Goal: Use online tool/utility

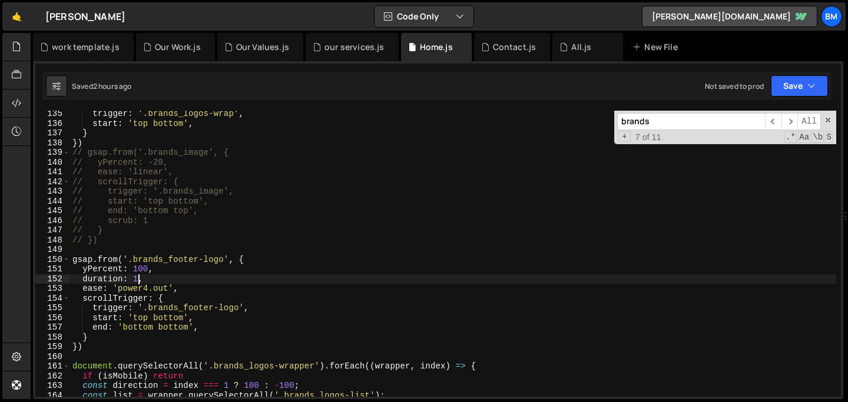
scroll to position [1303, 0]
drag, startPoint x: 659, startPoint y: 124, endPoint x: 473, endPoint y: 117, distance: 186.2
click at [473, 117] on div "trigger : '.brands_logos-wrap' , start : 'top bottom' , } }) // gsap.from('.bra…" at bounding box center [453, 254] width 766 height 286
paste input "header_video-wrap"
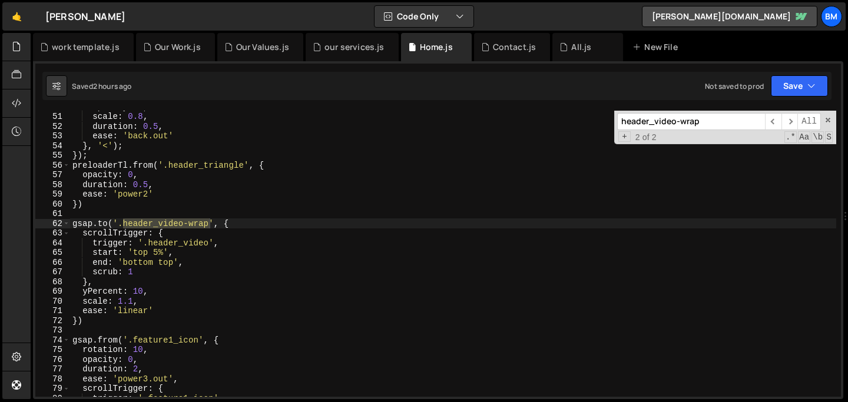
scroll to position [495, 0]
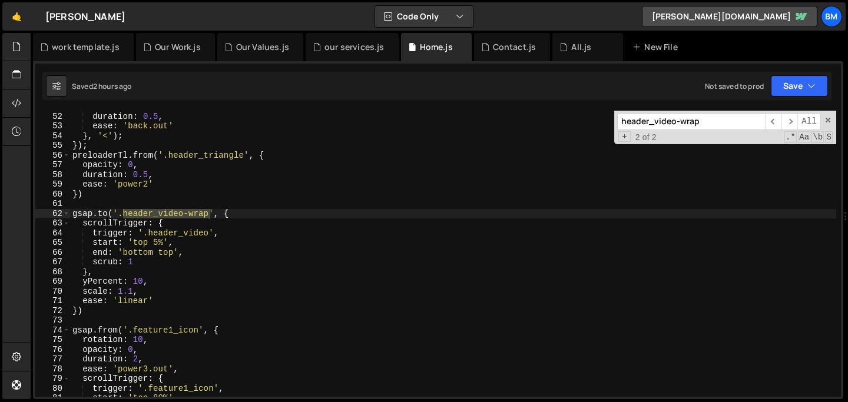
type input "header_video-wrap"
click at [241, 210] on div "scale : 0.8 , duration : 0.5 , ease : 'back.out' } , '<' ) ; }) ; preloaderTl .…" at bounding box center [453, 255] width 766 height 306
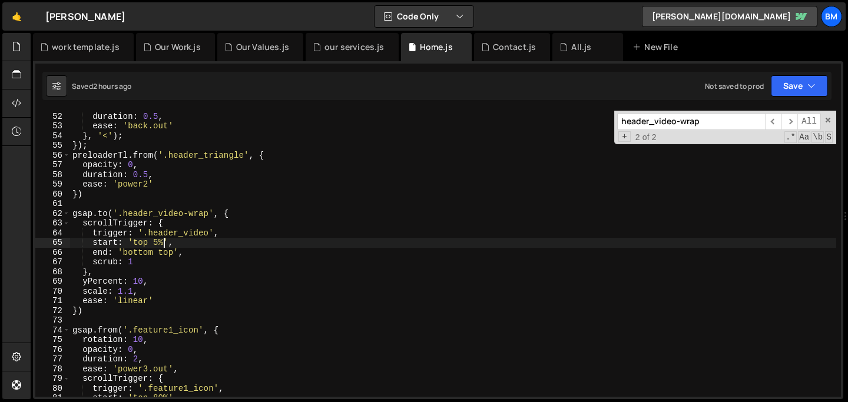
click at [162, 241] on div "scale : 0.8 , duration : 0.5 , ease : 'back.out' } , '<' ) ; }) ; preloaderTl .…" at bounding box center [453, 255] width 766 height 306
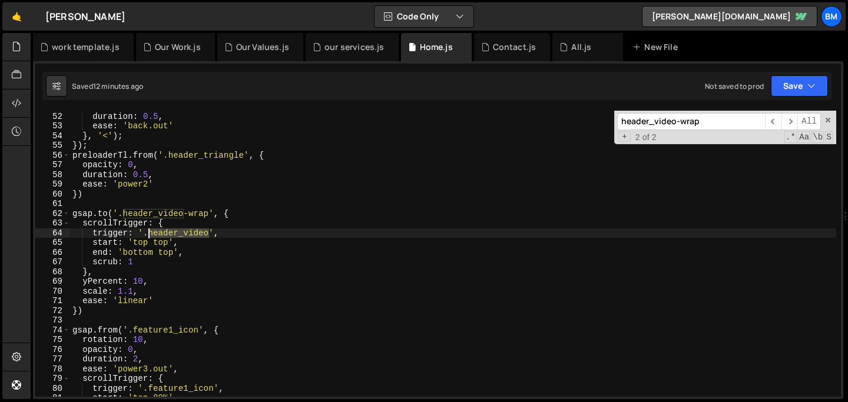
drag, startPoint x: 208, startPoint y: 231, endPoint x: 150, endPoint y: 230, distance: 58.3
click at [150, 230] on div "scale : 0.8 , duration : 0.5 , ease : 'back.out' } , '<' ) ; }) ; preloaderTl .…" at bounding box center [453, 255] width 766 height 306
paste textarea "content"
click at [151, 281] on div "scale : 0.8 , duration : 0.5 , ease : 'back.out' } , '<' ) ; }) ; preloaderTl .…" at bounding box center [453, 255] width 766 height 306
type textarea "yPercent: 10,"
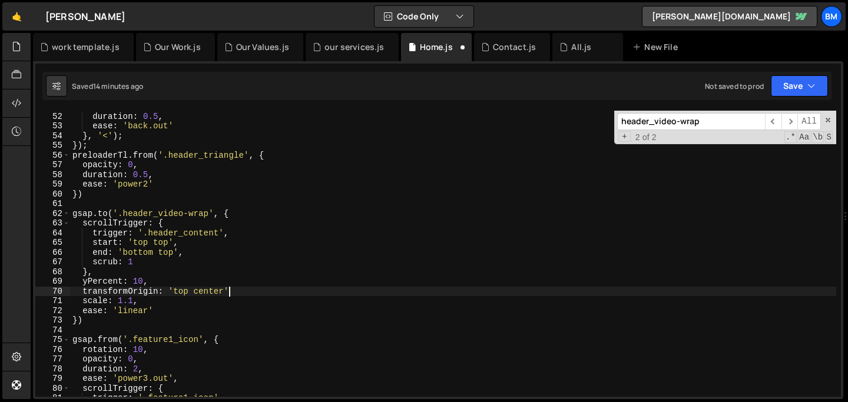
scroll to position [0, 11]
type textarea "transformOrigin: 'top center',"
